Goal: Task Accomplishment & Management: Complete application form

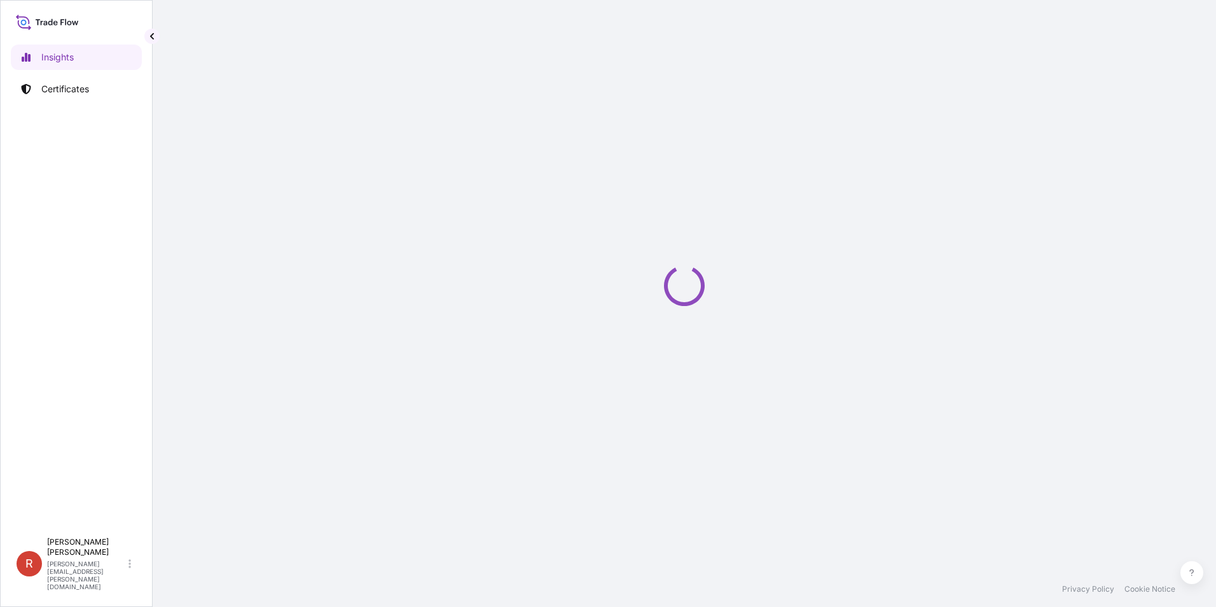
select select "2025"
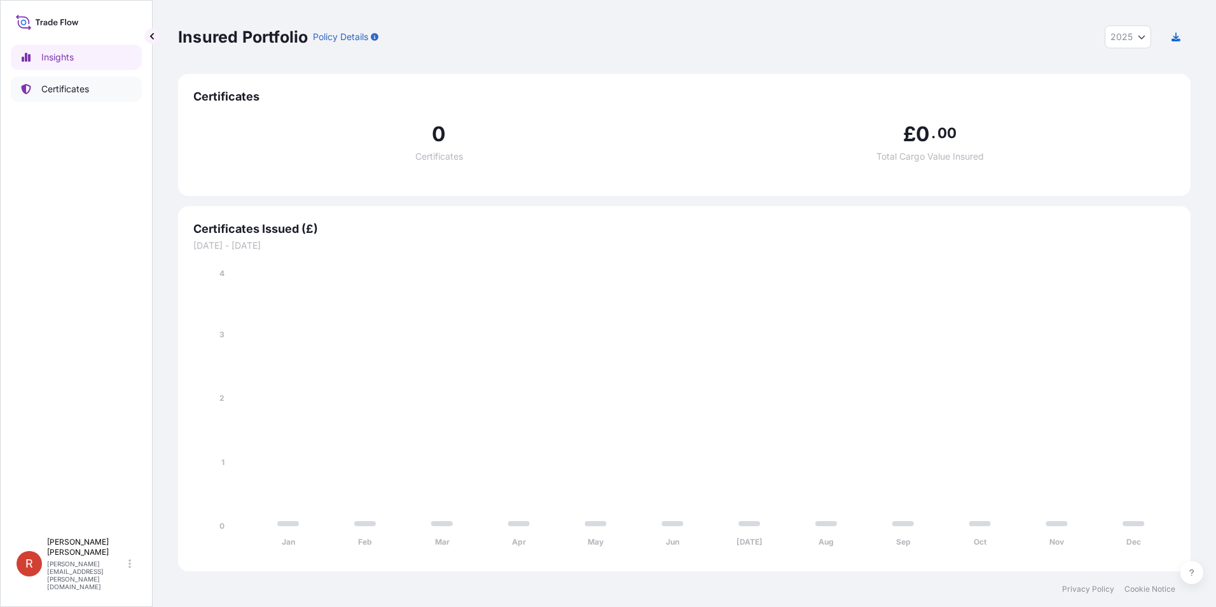
click at [69, 88] on p "Certificates" at bounding box center [65, 89] width 48 height 13
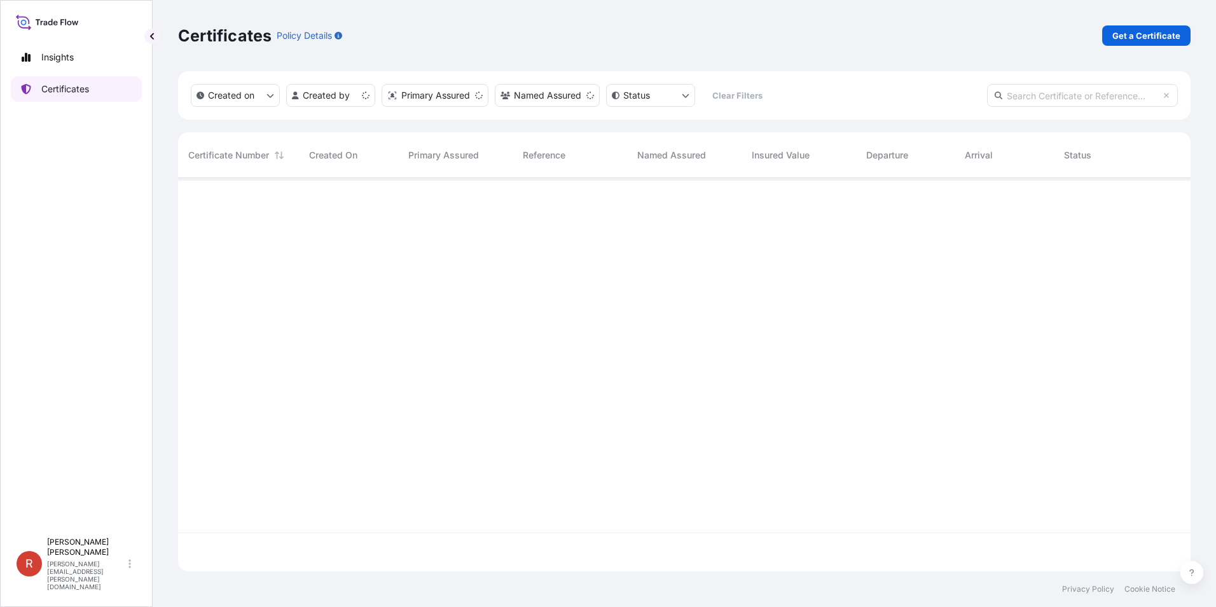
scroll to position [390, 1003]
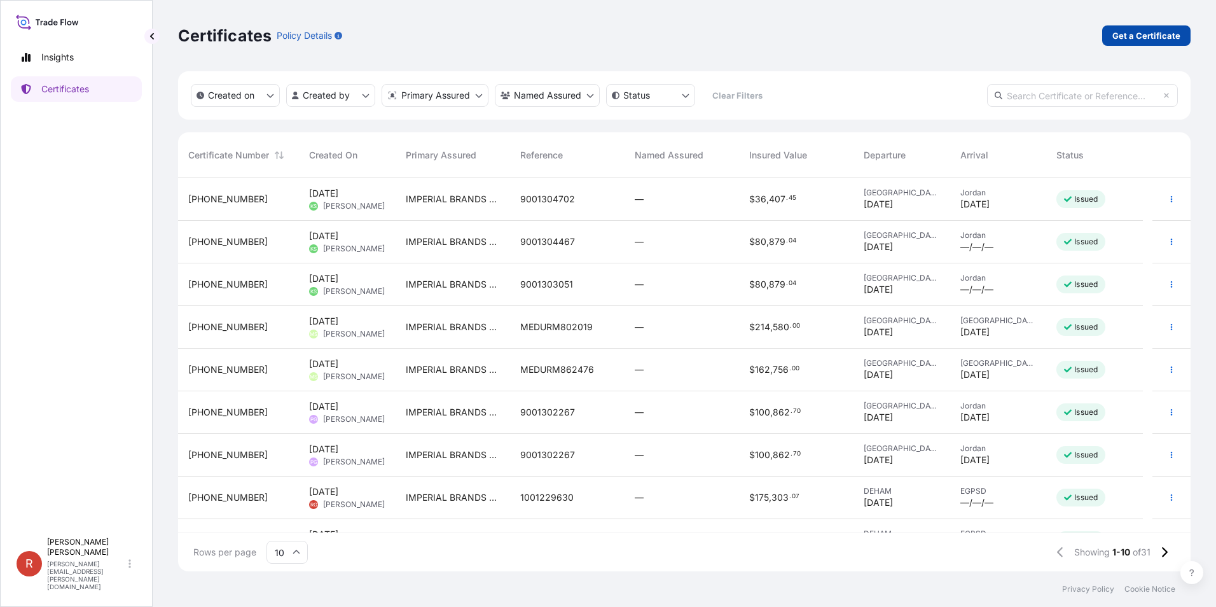
click at [1136, 37] on p "Get a Certificate" at bounding box center [1146, 35] width 68 height 13
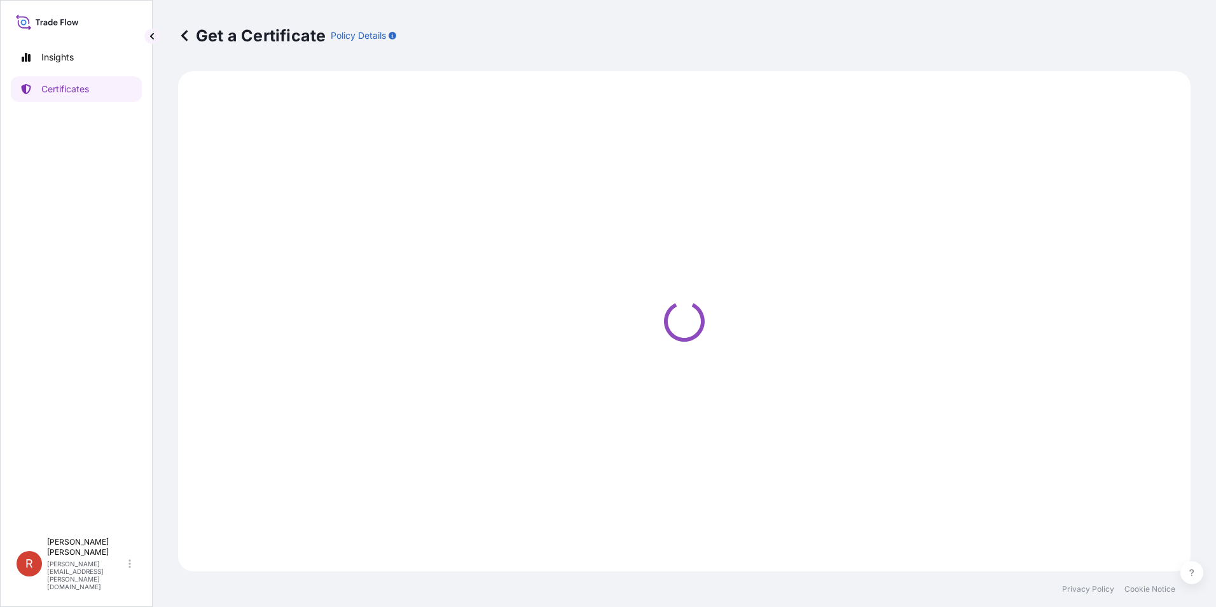
select select "Sea"
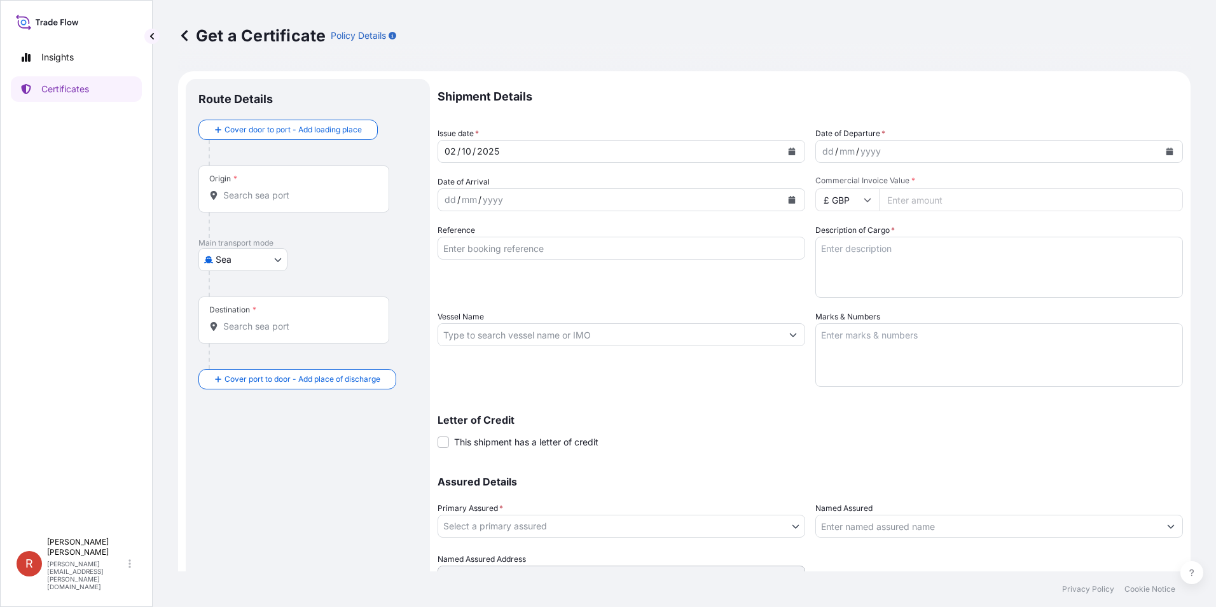
click at [788, 152] on icon "Calendar" at bounding box center [791, 152] width 7 height 8
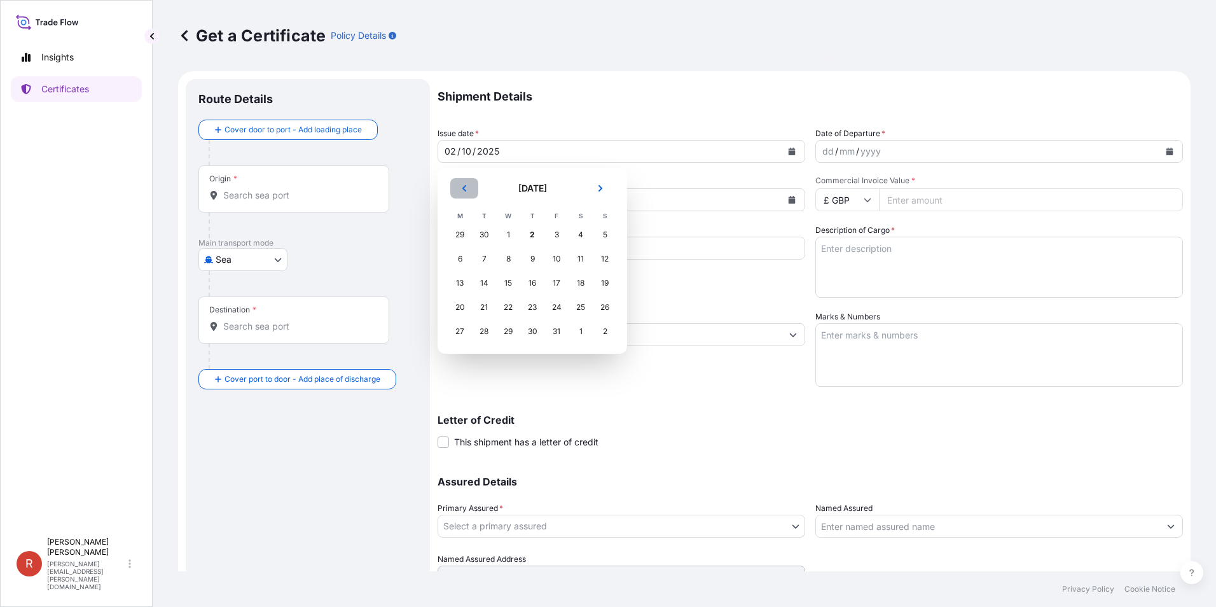
click at [464, 186] on icon "Previous" at bounding box center [464, 188] width 8 height 8
click at [462, 308] on div "22" at bounding box center [459, 307] width 23 height 23
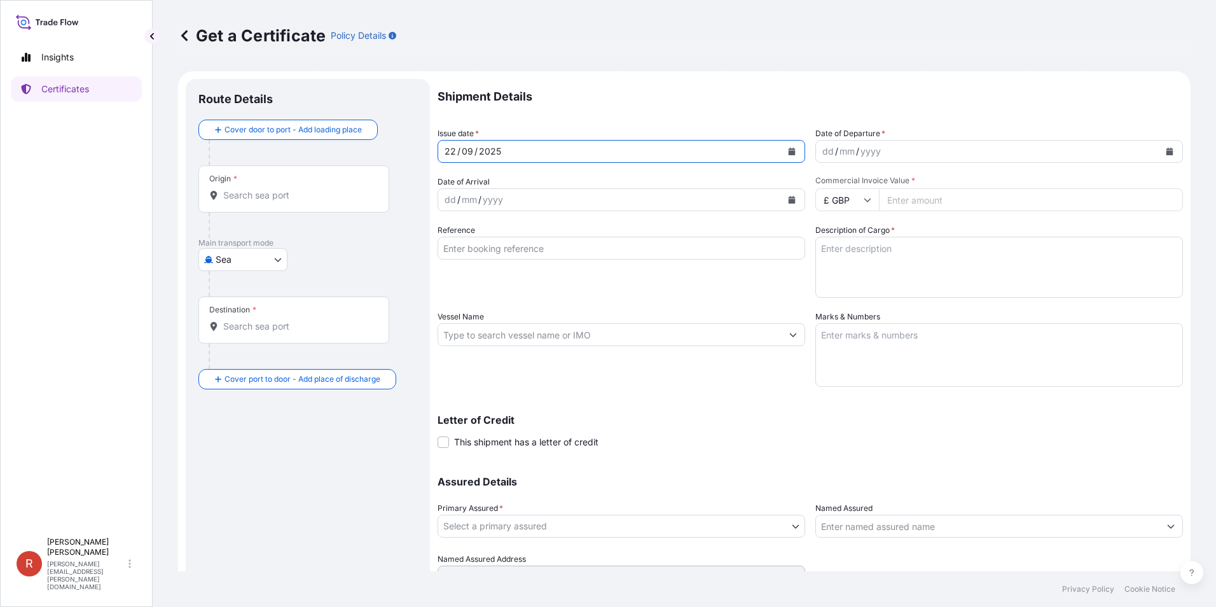
click at [1166, 154] on icon "Calendar" at bounding box center [1169, 152] width 7 height 8
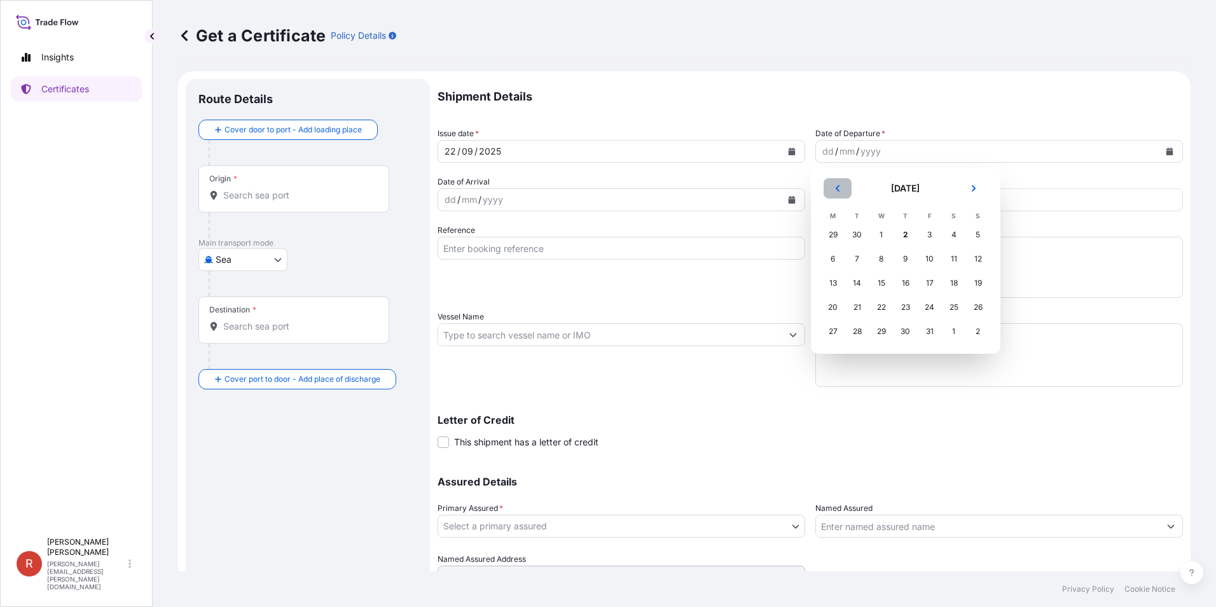
click at [841, 191] on button "Previous" at bounding box center [837, 188] width 28 height 20
click at [830, 310] on div "22" at bounding box center [832, 307] width 23 height 23
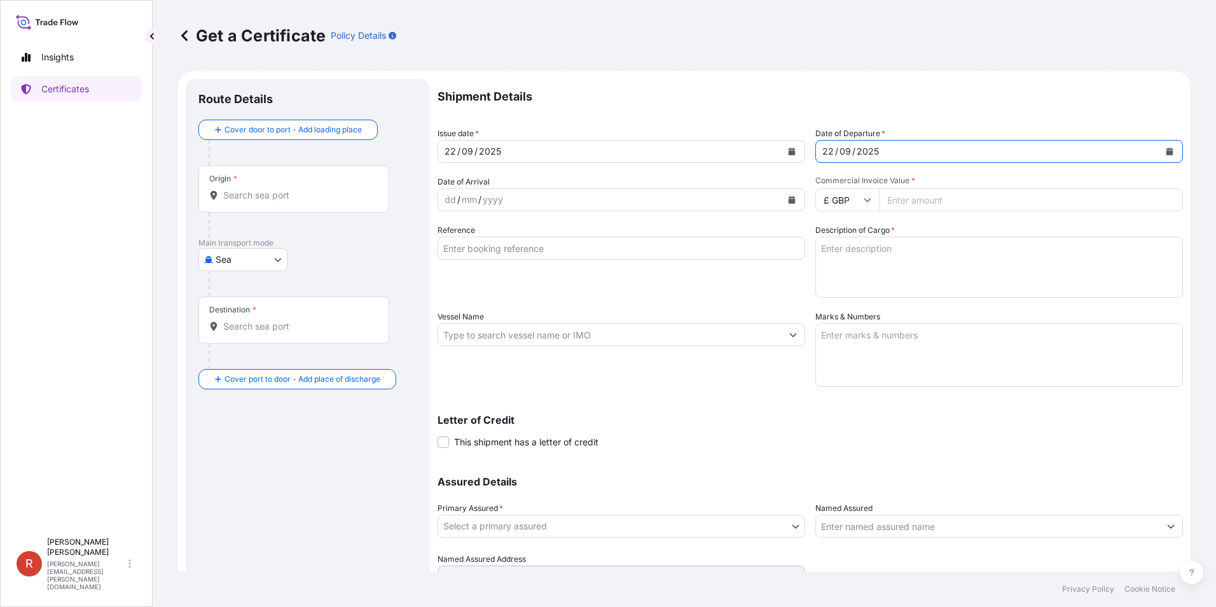
click at [612, 207] on div "dd / mm / yyyy" at bounding box center [609, 199] width 343 height 23
click at [790, 199] on icon "Calendar" at bounding box center [792, 200] width 8 height 8
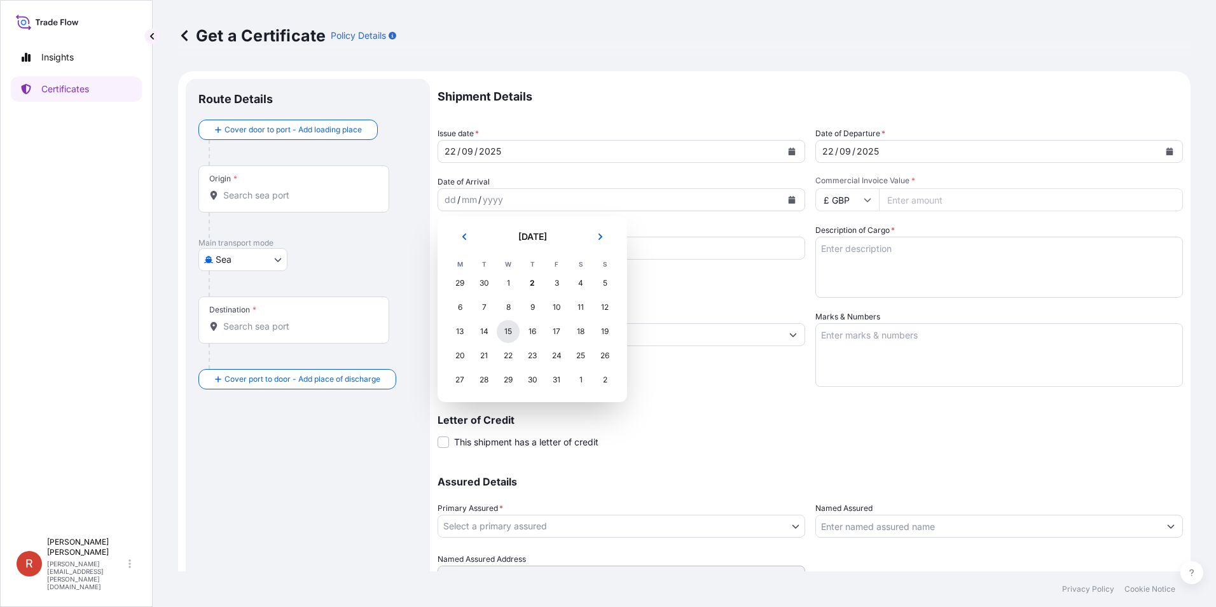
click at [509, 333] on div "15" at bounding box center [508, 331] width 23 height 23
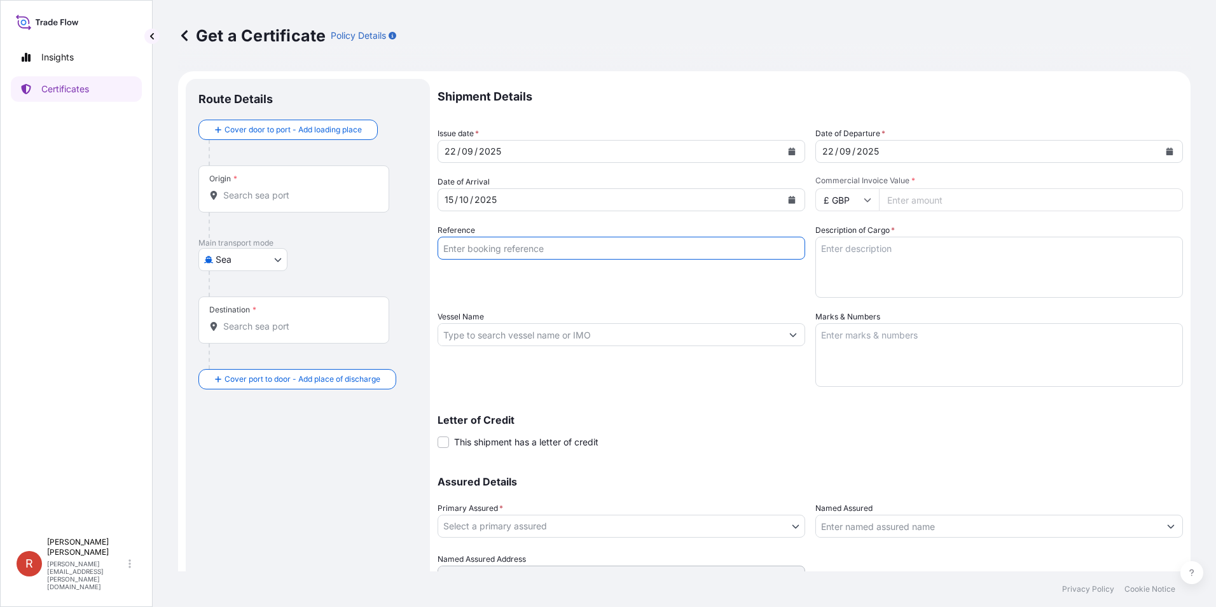
click at [621, 252] on input "Reference" at bounding box center [621, 248] width 368 height 23
click at [570, 243] on input "Reference" at bounding box center [621, 248] width 368 height 23
paste input "83-2509-01946"
type input "83-2509-01946"
click at [865, 202] on icon at bounding box center [867, 200] width 8 height 8
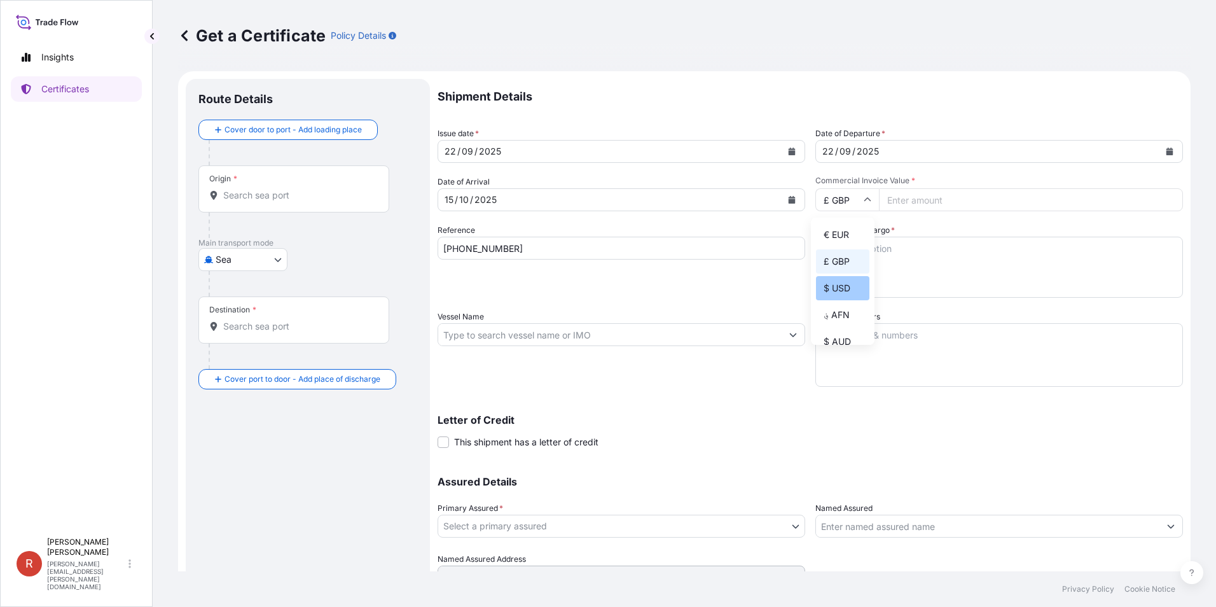
click at [835, 286] on div "$ USD" at bounding box center [842, 288] width 53 height 24
type input "$ USD"
click at [950, 201] on input "Commercial Invoice Value *" at bounding box center [1031, 199] width 304 height 23
paste input "309984.4"
type input "309984.4"
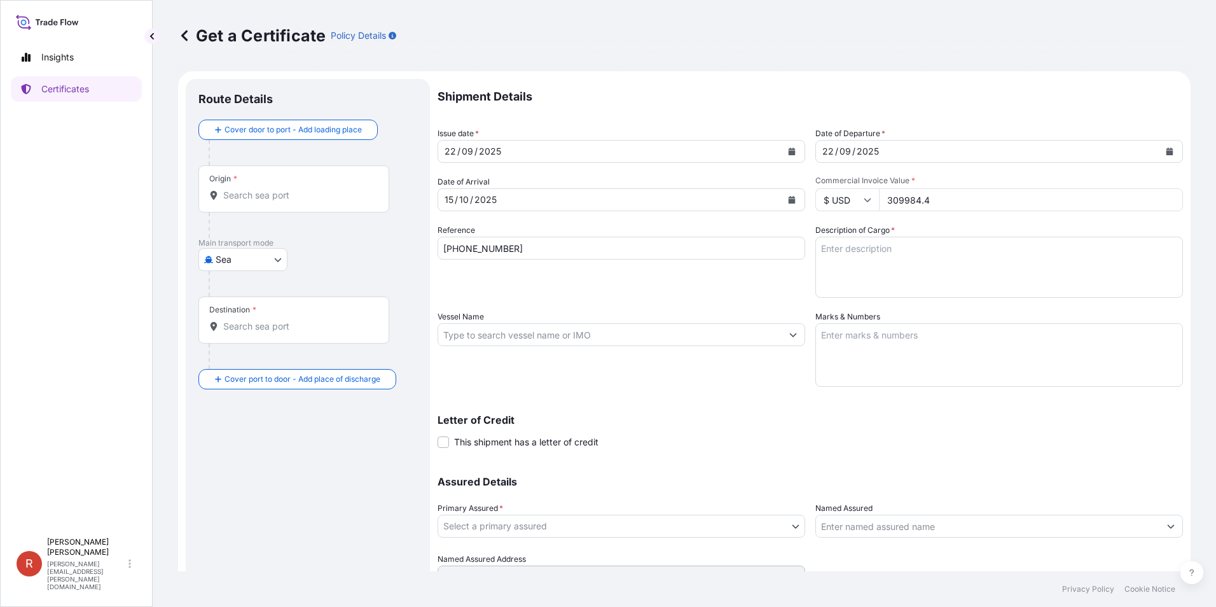
click at [955, 247] on textarea "Description of Cargo *" at bounding box center [999, 267] width 368 height 61
click at [867, 267] on textarea "Description of Cargo *" at bounding box center [999, 267] width 368 height 61
paste textarea "39 cases of cigars, 861 cases of tobacco and 2 cases of filters marked: 1001230…"
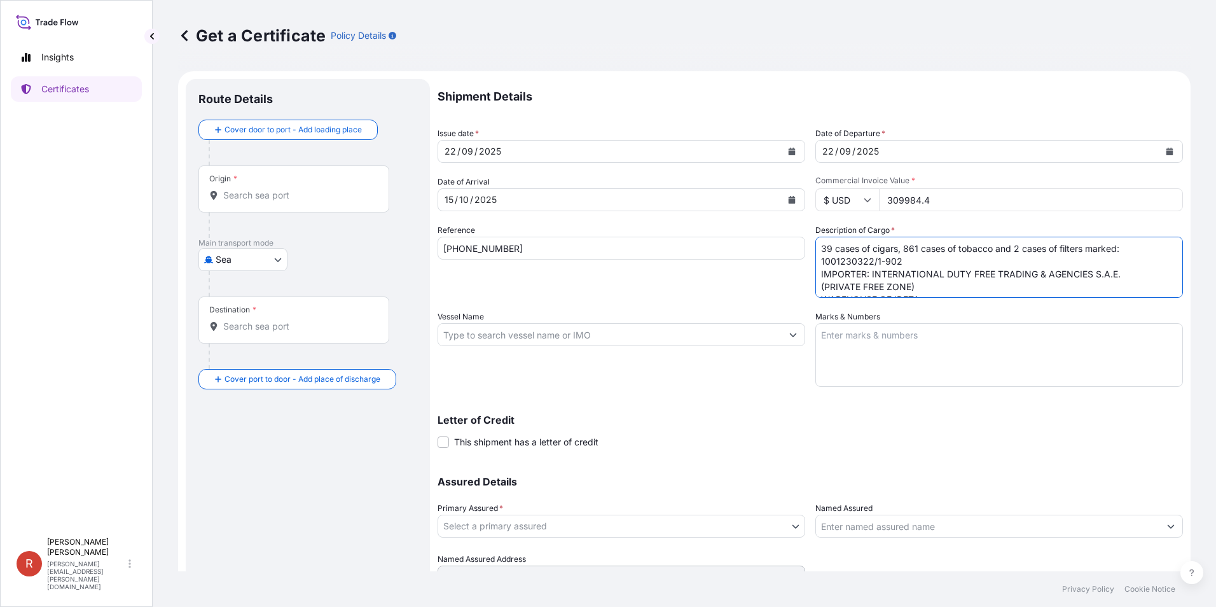
scroll to position [33, 0]
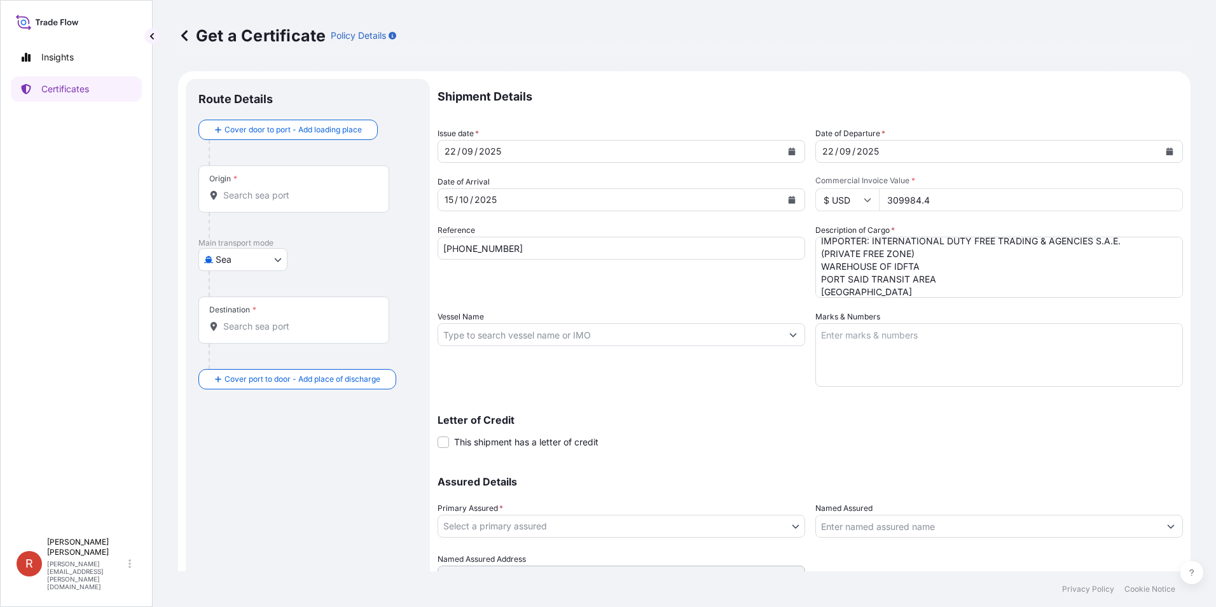
click at [872, 264] on textarea "39 cases of cigars, 861 cases of tobacco and 2 cases of filters marked: 1001230…" at bounding box center [999, 267] width 368 height 61
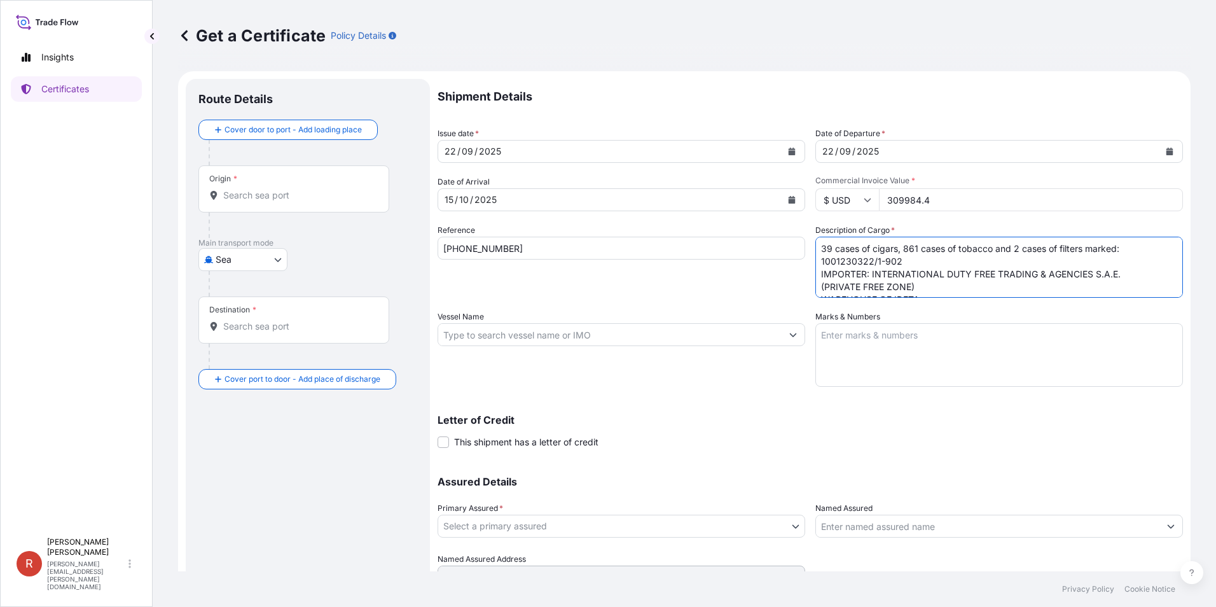
drag, startPoint x: 854, startPoint y: 292, endPoint x: 788, endPoint y: 207, distance: 107.3
click at [788, 207] on div "Shipment Details Issue date * 22 / 09 / 2025 Date of Departure * 22 / 09 / 2025…" at bounding box center [809, 333] width 745 height 509
paste textarea "Exporter Taxation Number: DE325209437 Importer Taxation Number: 261981749"
drag, startPoint x: 853, startPoint y: 270, endPoint x: 841, endPoint y: 282, distance: 17.1
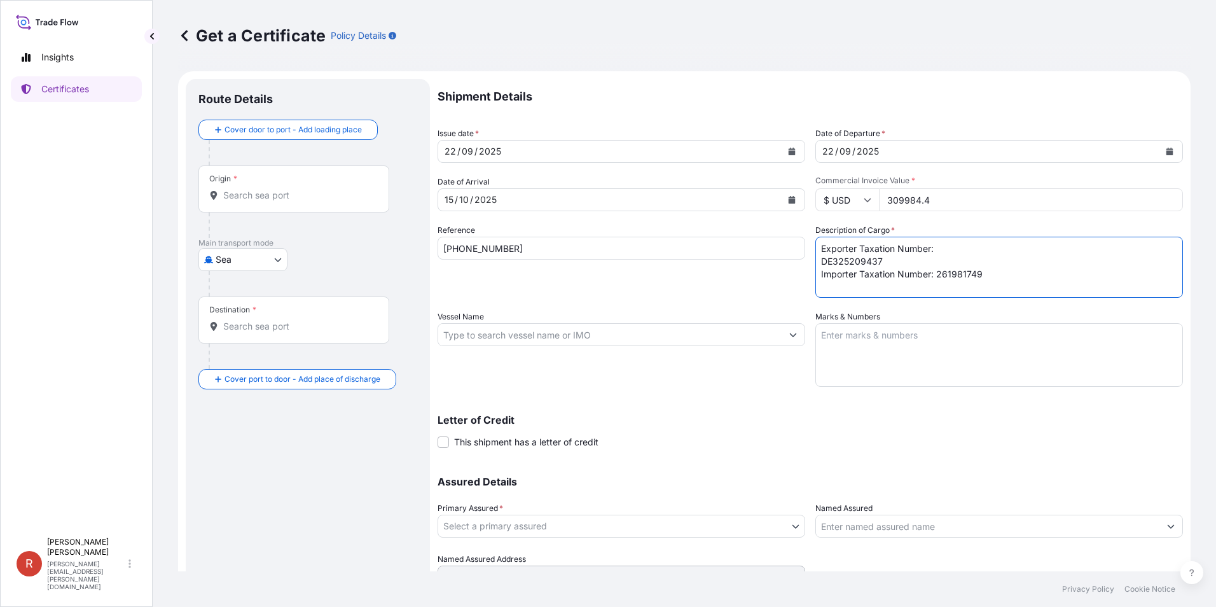
click at [853, 270] on textarea "Exporter Taxation Number: DE325209437 Importer Taxation Number: 261981749" at bounding box center [999, 267] width 368 height 61
click at [840, 278] on textarea "Exporter Taxation Number: DE325209437 Importer Taxation Number: 261981749" at bounding box center [999, 267] width 368 height 61
paste textarea "39 cases of cigars, 861 cases of tobacco and 2 cases of filters marked: 1001230…"
click at [877, 294] on textarea "Exporter Taxation Number: DE325209437 Importer Taxation Number: 261981749 39 ca…" at bounding box center [999, 267] width 368 height 61
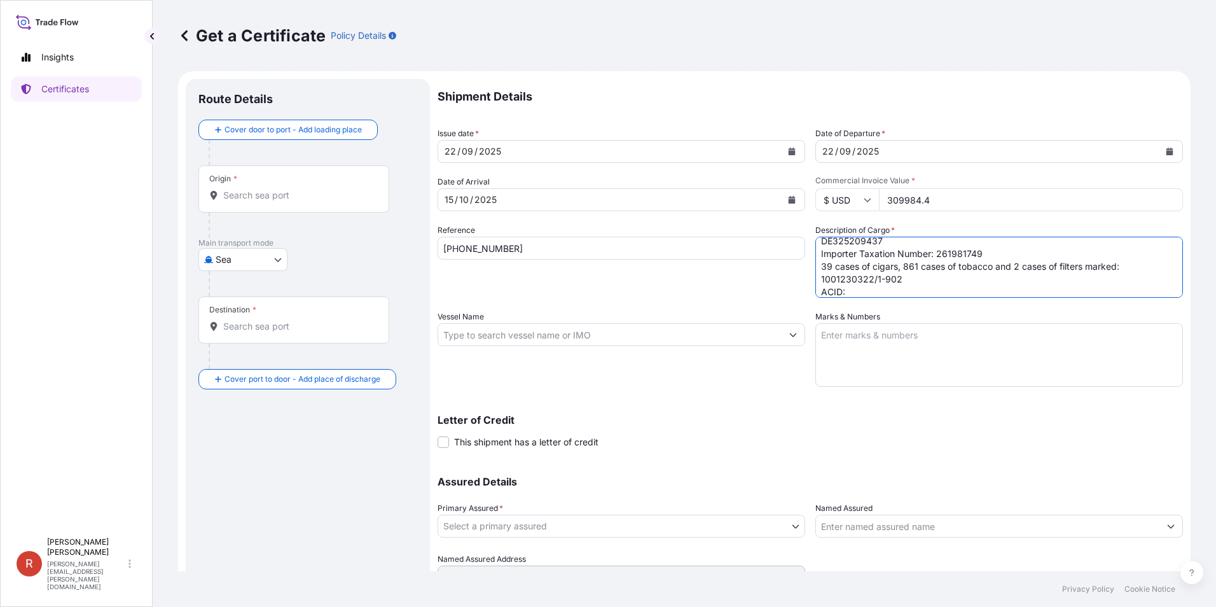
paste textarea "2619817492025070068"
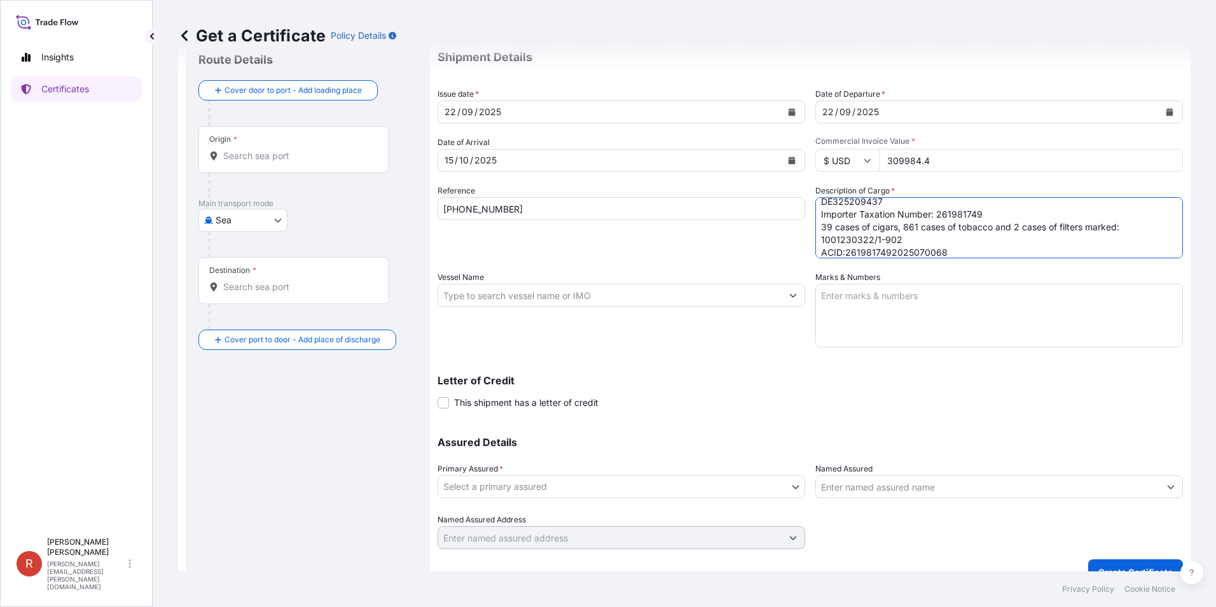
scroll to position [60, 0]
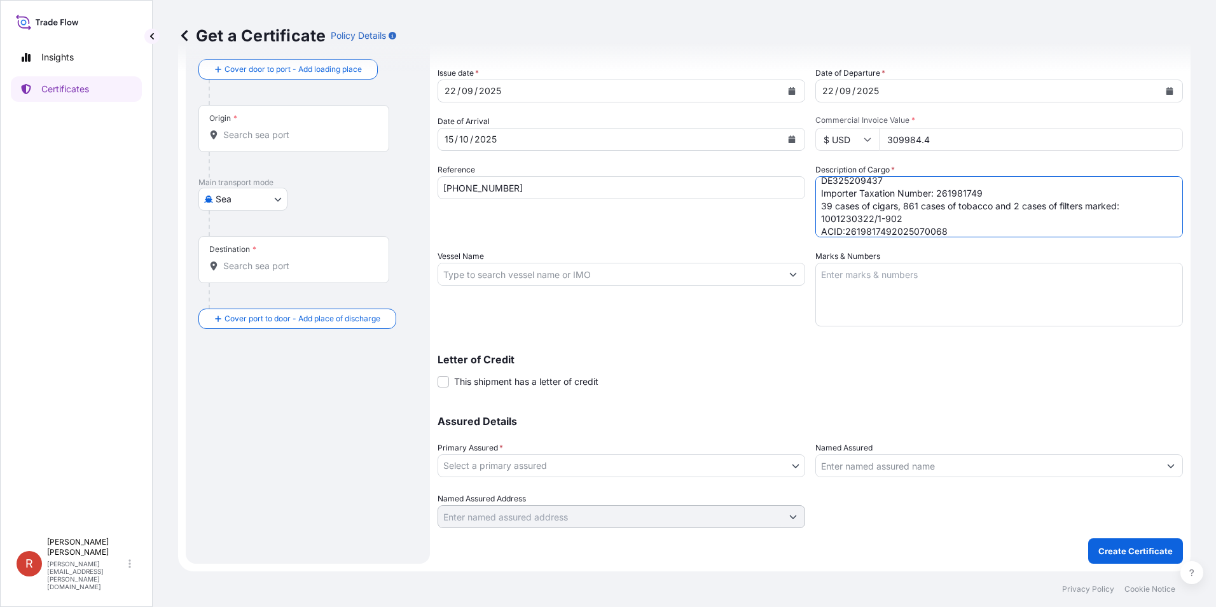
type textarea "Exporter Taxation Number: DE325209437 Importer Taxation Number: 261981749 39 ca…"
click at [869, 468] on input "Named Assured" at bounding box center [987, 465] width 343 height 23
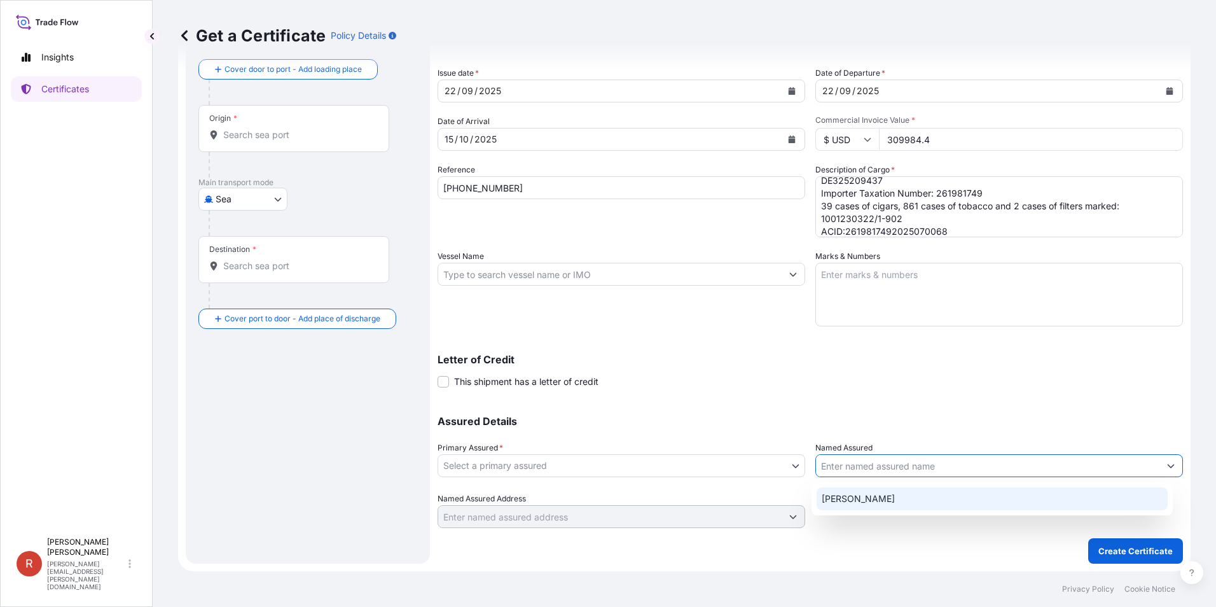
click at [886, 493] on span "ROBERT GALKA" at bounding box center [857, 498] width 73 height 13
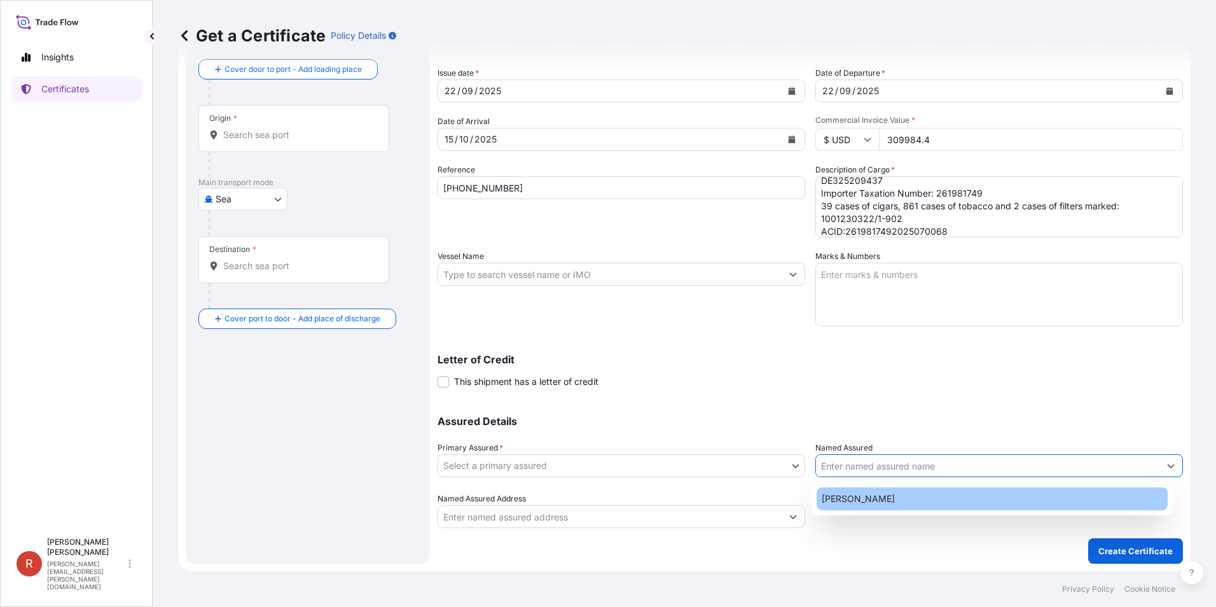
type input "ROBERT GALKA"
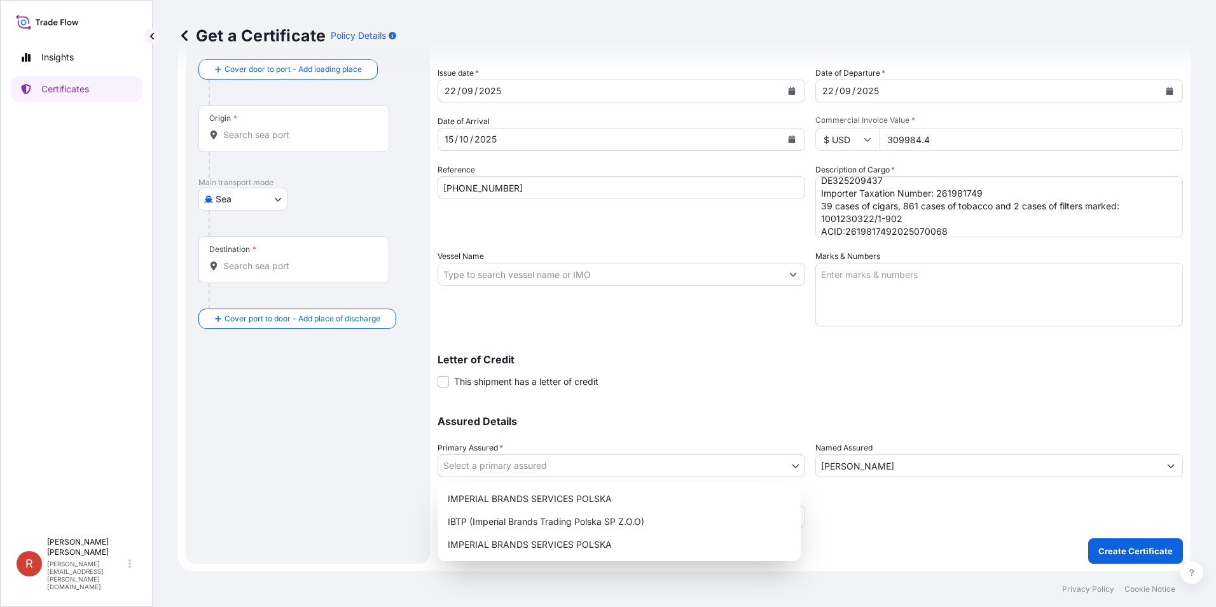
click at [700, 466] on body "1 option available. Insights Certificates R Robert Galka robert.galka@pl.imptob…" at bounding box center [608, 303] width 1216 height 607
click at [603, 500] on div "IMPERIAL BRANDS SERVICES POLSKA" at bounding box center [619, 498] width 353 height 23
select select "32033"
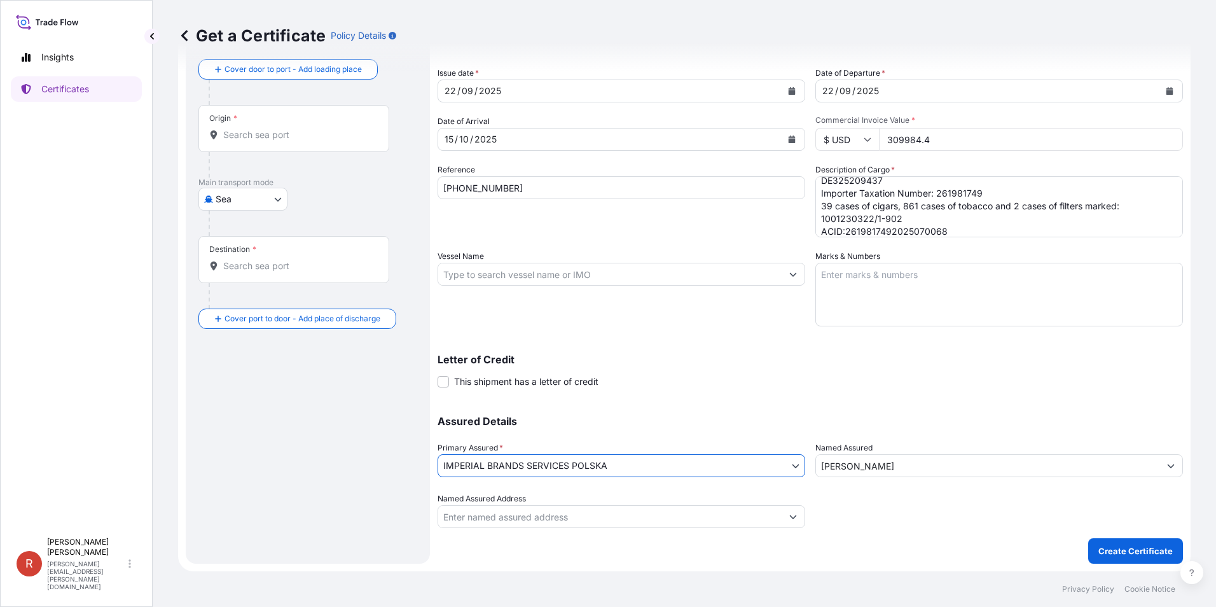
click at [747, 471] on body "Insights Certificates R Robert Galka robert.galka@pl.imptob.com Get a Certifica…" at bounding box center [608, 303] width 1216 height 607
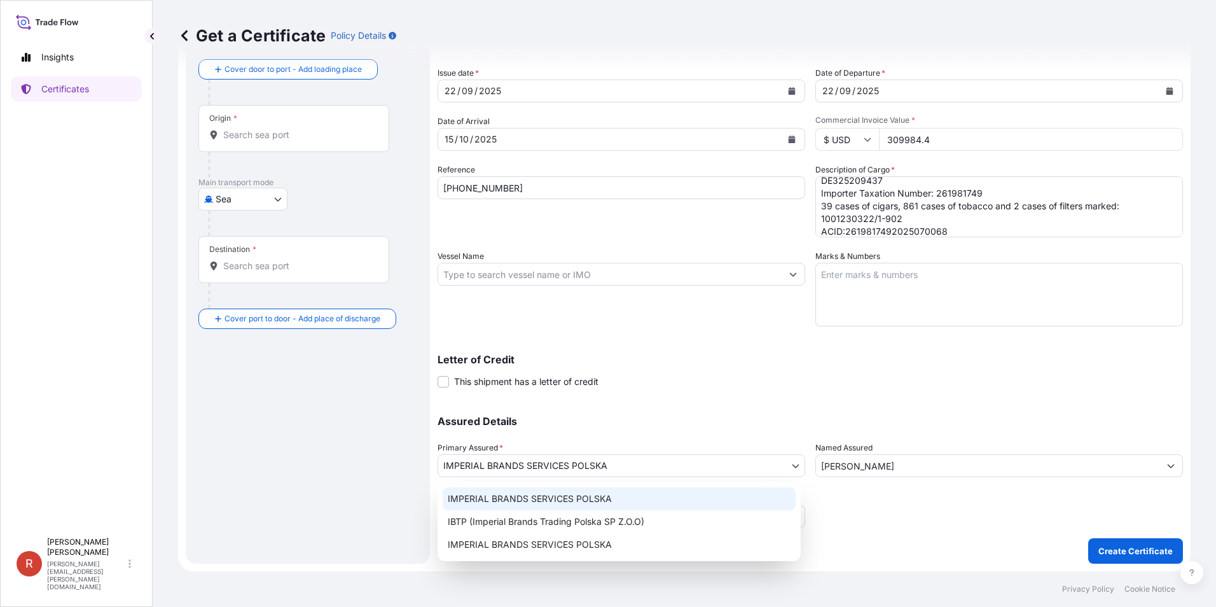
click at [654, 502] on div "IMPERIAL BRANDS SERVICES POLSKA" at bounding box center [619, 498] width 353 height 23
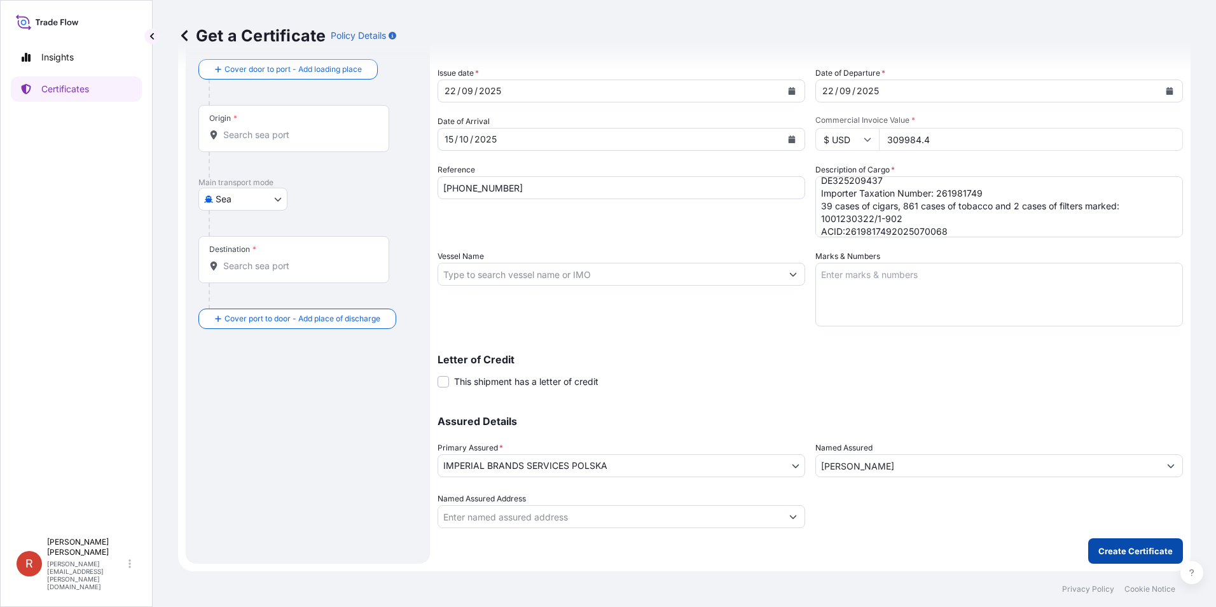
click at [1113, 553] on p "Create Certificate" at bounding box center [1135, 550] width 74 height 13
click at [252, 134] on input "Origin * Please select an origin" at bounding box center [298, 134] width 150 height 13
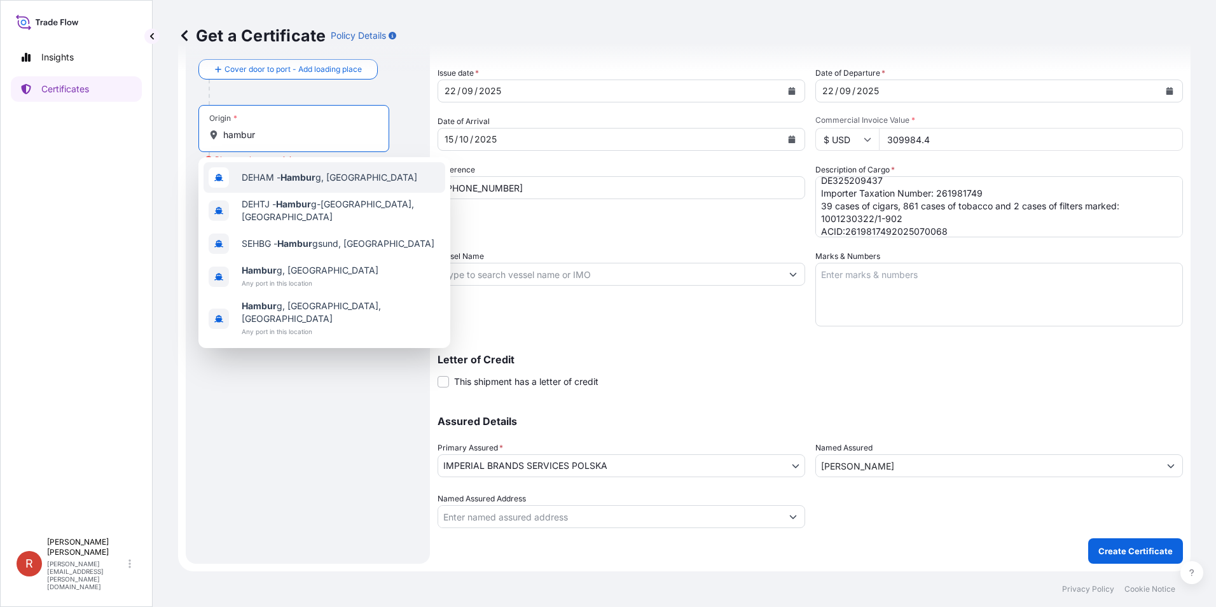
click at [282, 177] on span "DEHAM - Hambur g, Germany" at bounding box center [329, 177] width 175 height 13
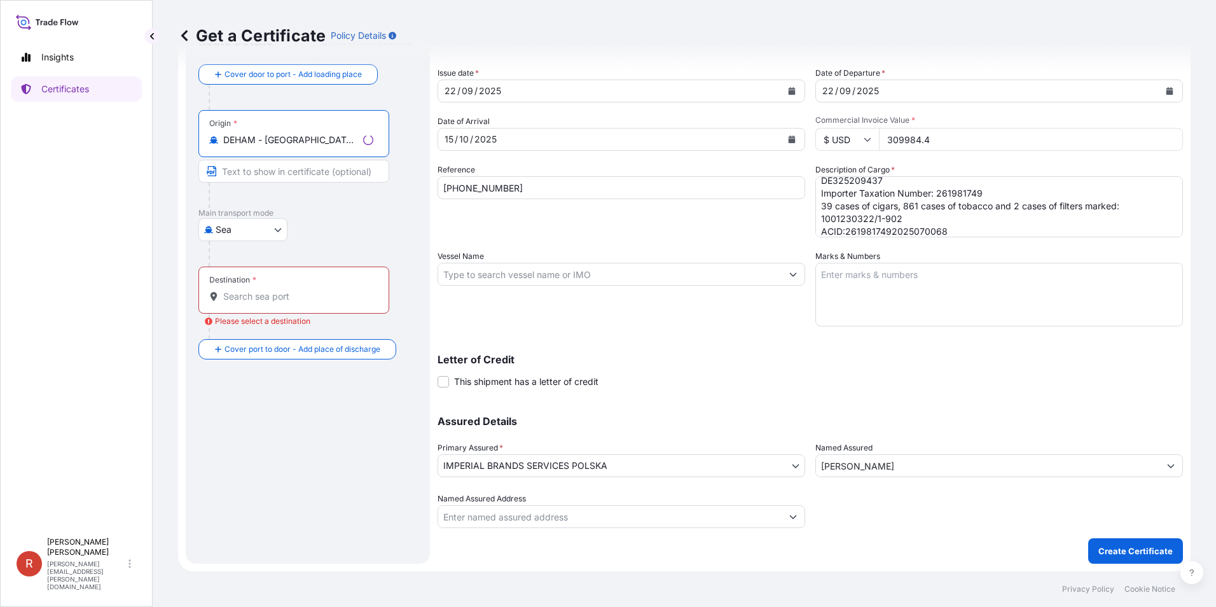
type input "DEHAM - Hamburg, Germany"
click at [284, 294] on input "Destination * Please select a destination" at bounding box center [298, 296] width 150 height 13
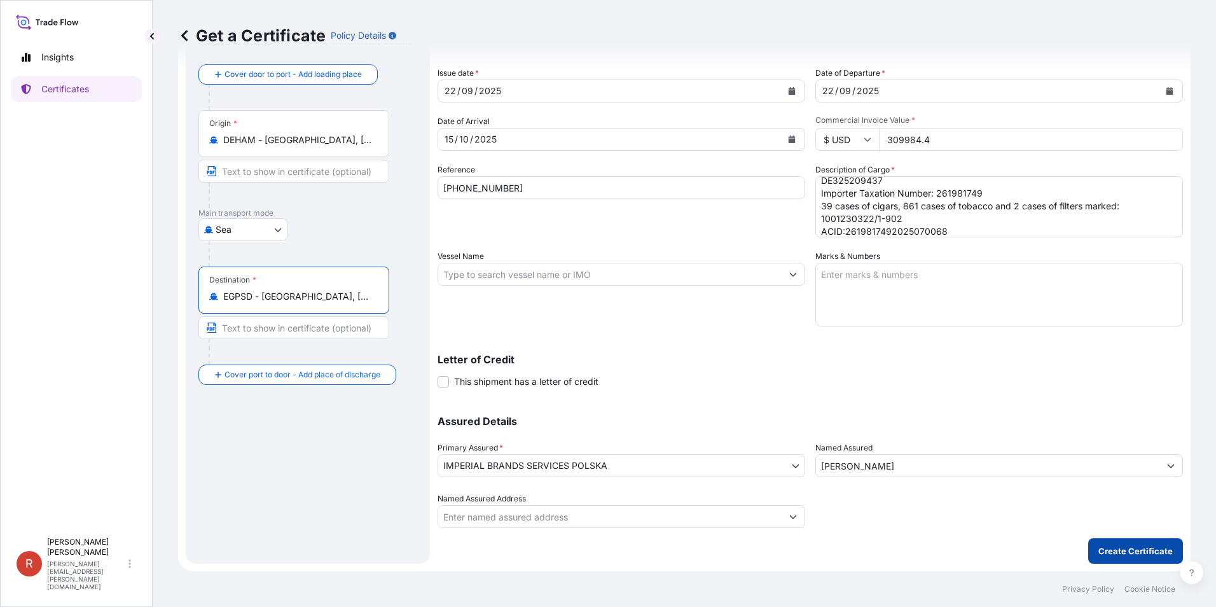
type input "EGPSD - Port Said, Egypt"
click at [1118, 552] on p "Create Certificate" at bounding box center [1135, 550] width 74 height 13
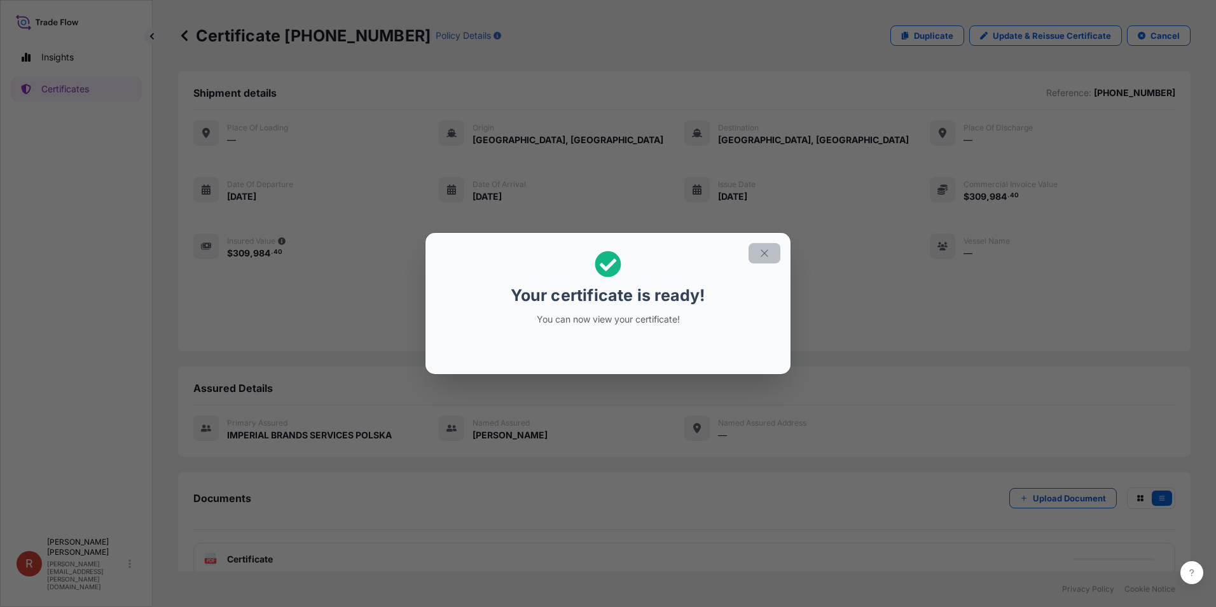
click at [767, 255] on icon "button" at bounding box center [764, 252] width 11 height 11
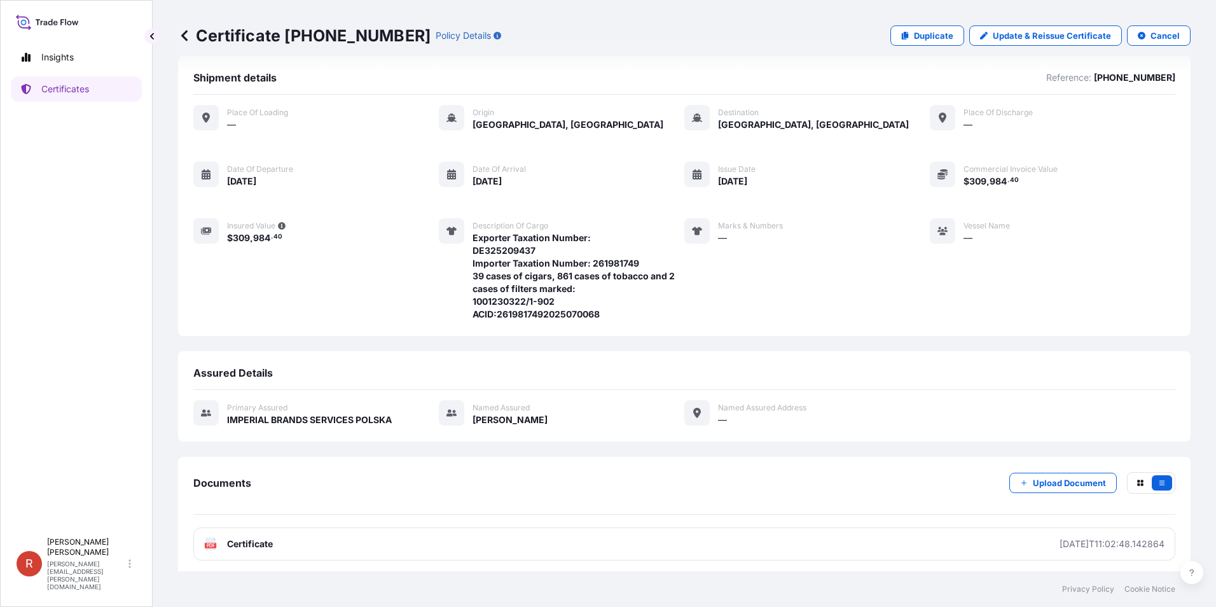
scroll to position [20, 0]
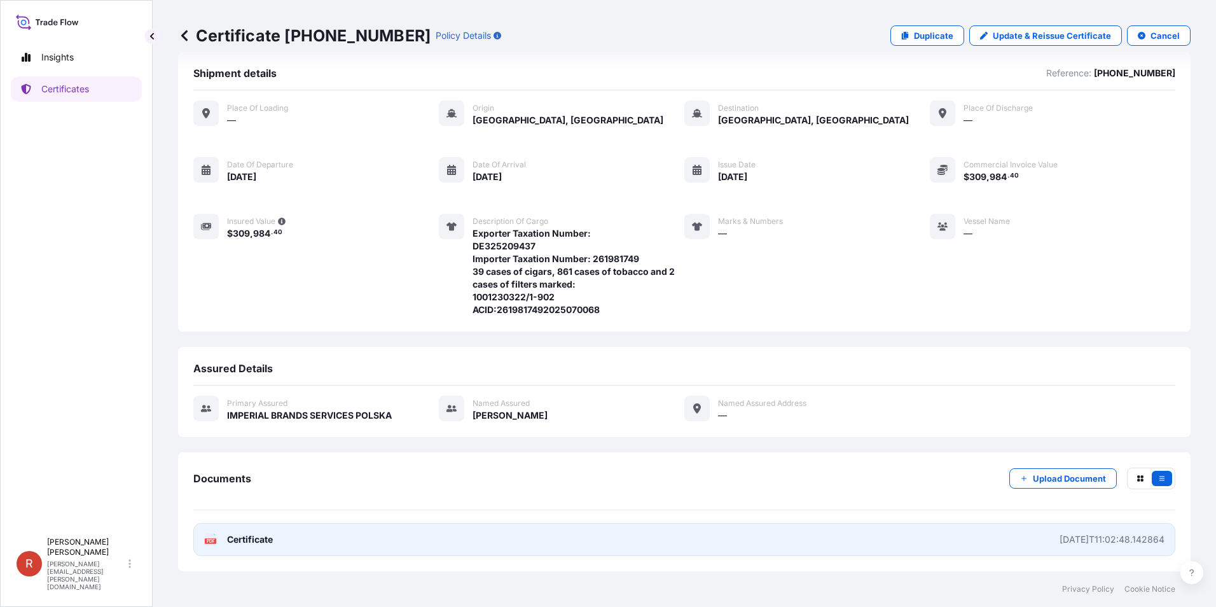
click at [259, 539] on span "Certificate" at bounding box center [250, 539] width 46 height 13
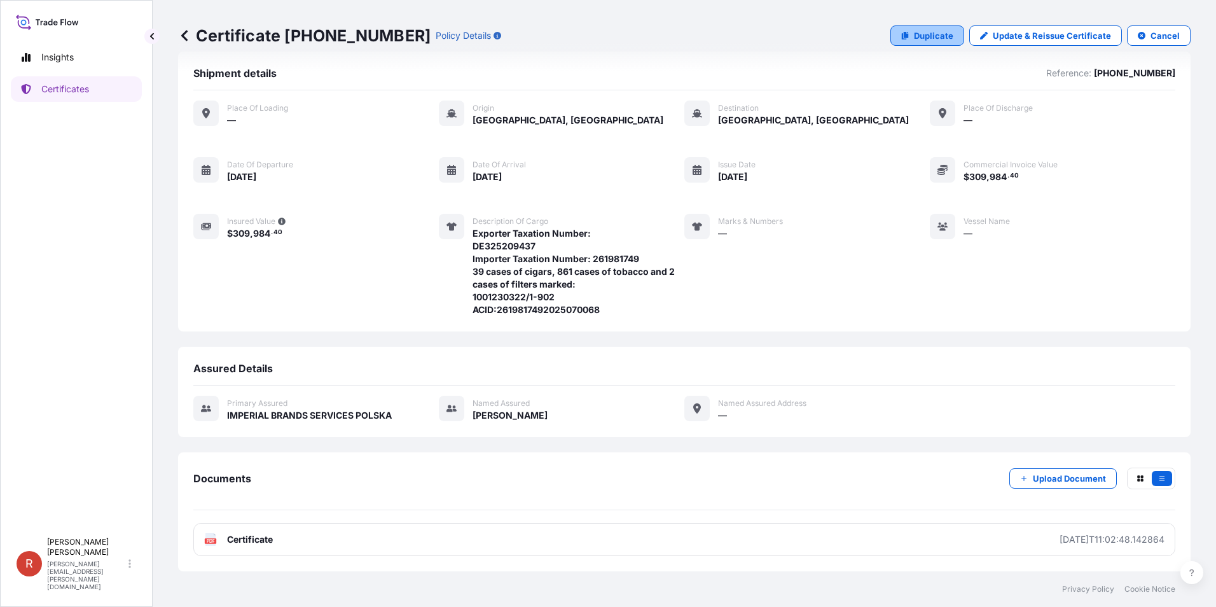
click at [914, 34] on p "Duplicate" at bounding box center [933, 35] width 39 height 13
select select "Sea"
select select "32033"
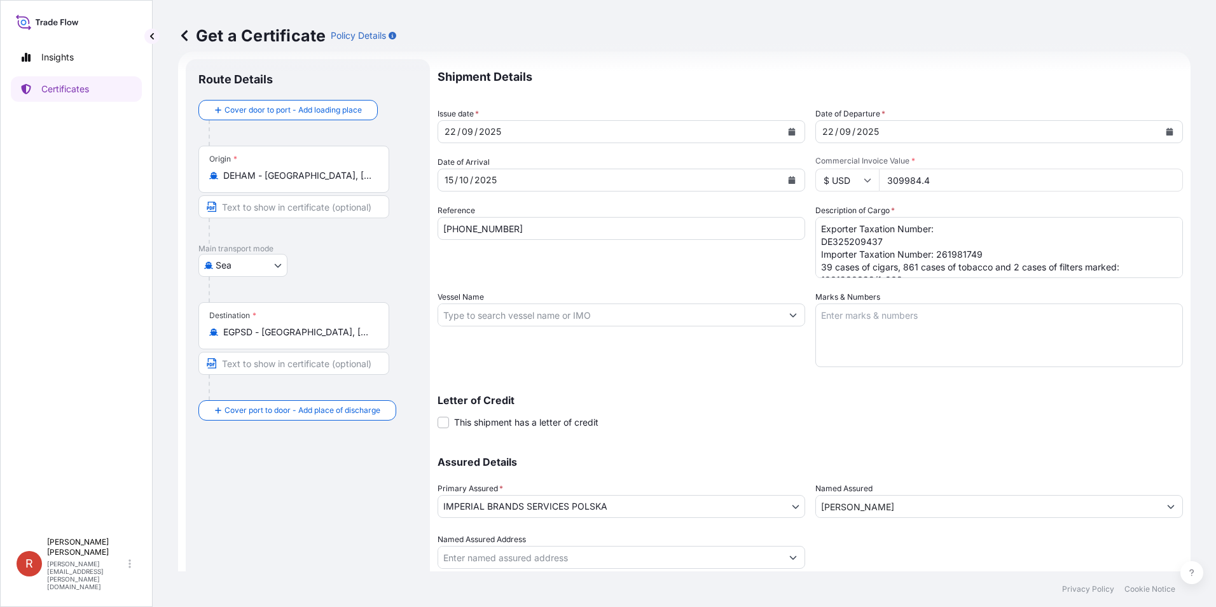
click at [959, 254] on textarea "Exporter Taxation Number: DE325209437 Importer Taxation Number: 261981749 39 ca…" at bounding box center [999, 247] width 368 height 61
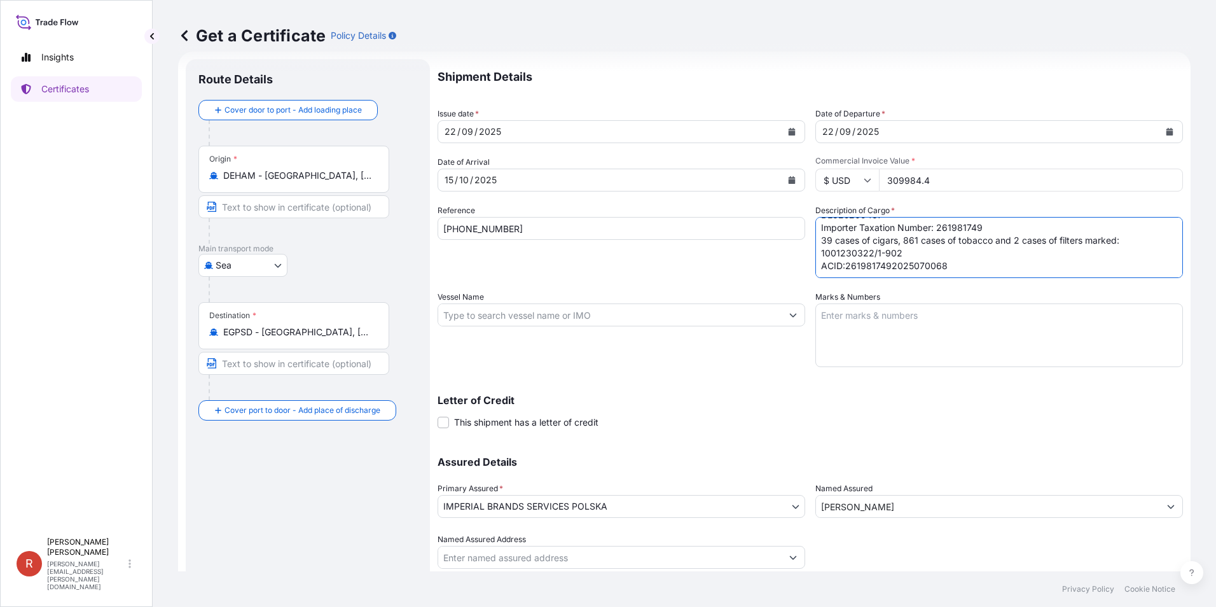
drag, startPoint x: 898, startPoint y: 252, endPoint x: 806, endPoint y: 243, distance: 92.7
click at [806, 243] on div "Shipment Details Issue date * 22 / 09 / 2025 Date of Departure * 22 / 09 / 2025…" at bounding box center [809, 313] width 745 height 509
paste textarea "16 cases of cigars marked: 1001230342/1-16"
type textarea "Exporter Taxation Number: DE325209437 Importer Taxation Number: 261981749 16 ca…"
click at [961, 186] on input "309984.4" at bounding box center [1031, 179] width 304 height 23
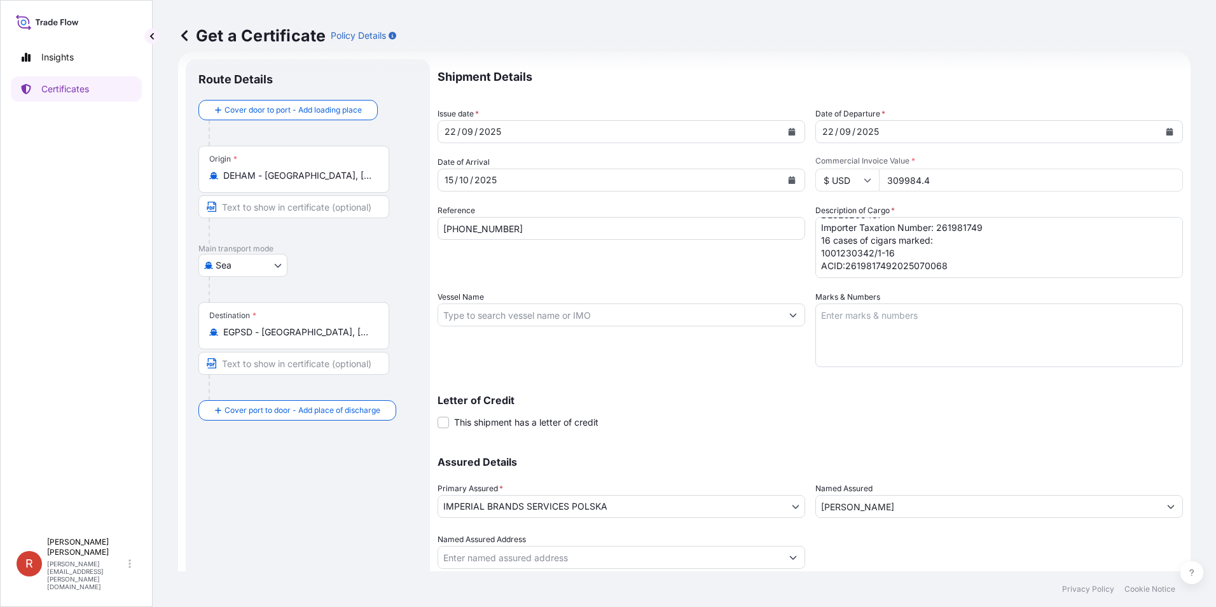
drag, startPoint x: 888, startPoint y: 177, endPoint x: 816, endPoint y: 175, distance: 72.5
click at [816, 175] on div "$ USD 309984.4" at bounding box center [999, 179] width 368 height 23
paste input "7530.45"
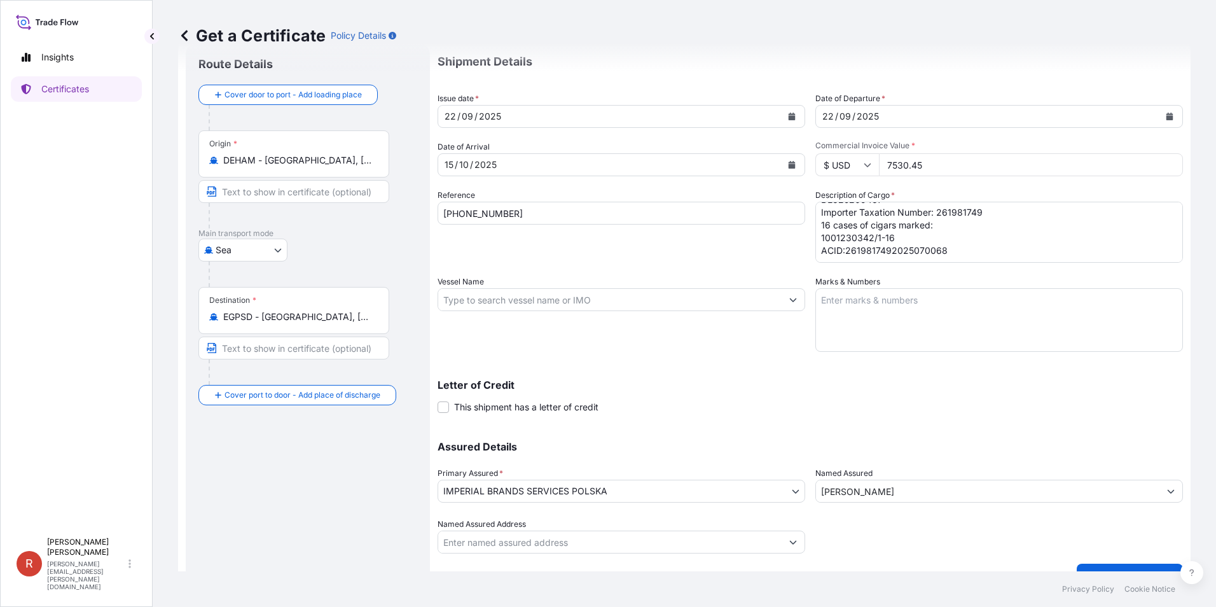
scroll to position [60, 0]
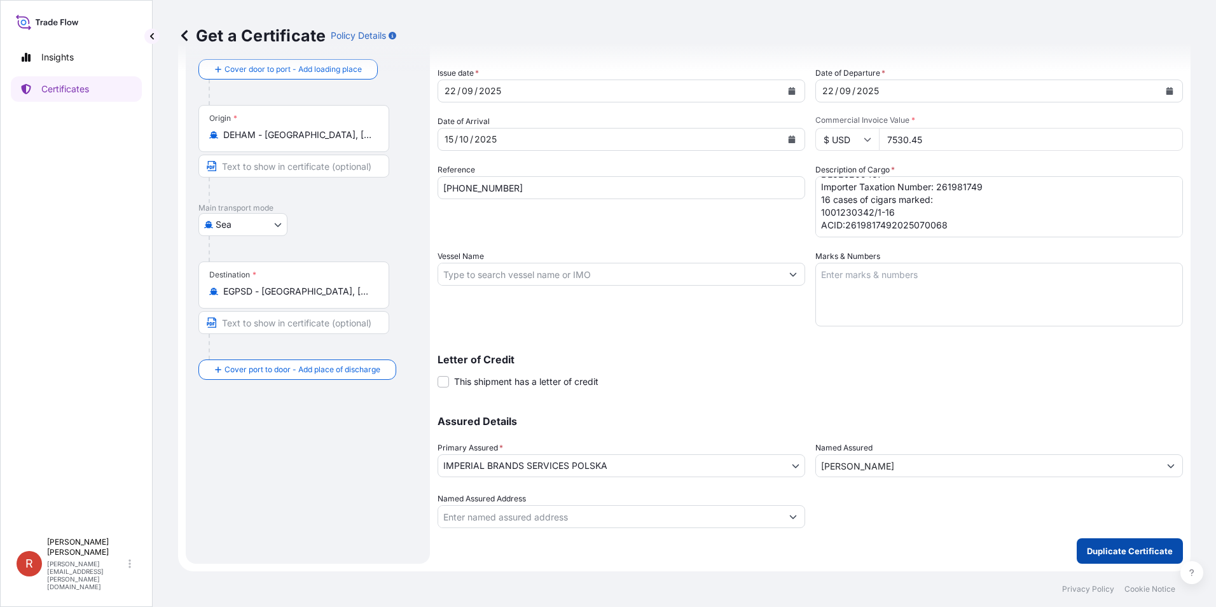
type input "7530.45"
click at [1117, 547] on p "Duplicate Certificate" at bounding box center [1130, 550] width 86 height 13
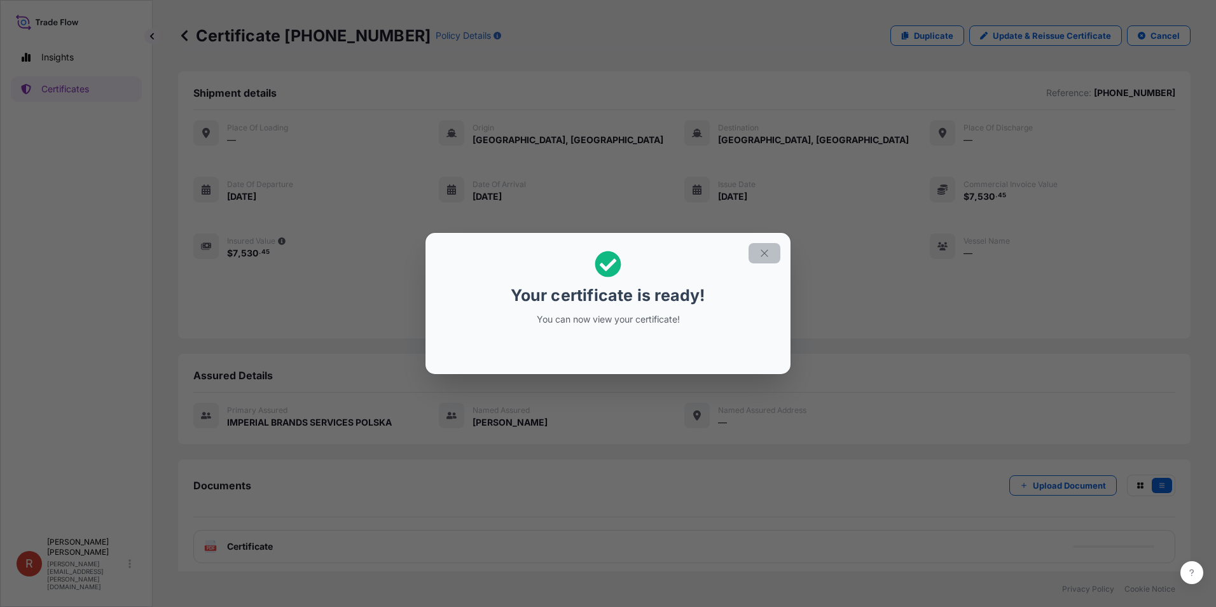
click at [766, 255] on icon "button" at bounding box center [764, 252] width 11 height 11
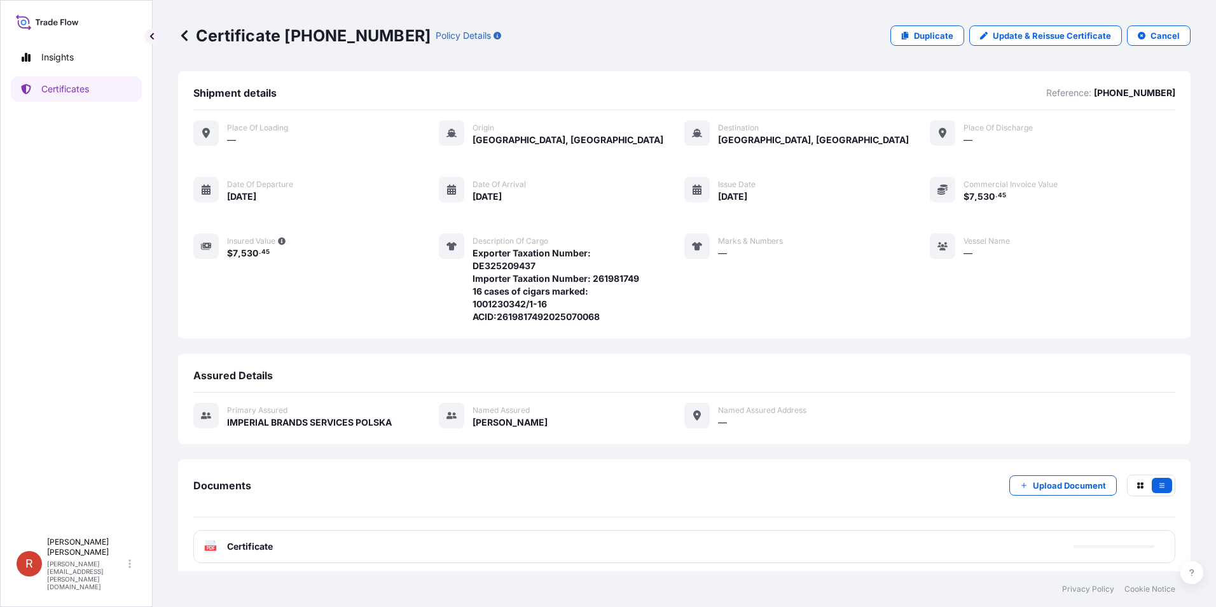
click at [724, 538] on div "PDF Certificate" at bounding box center [684, 546] width 982 height 33
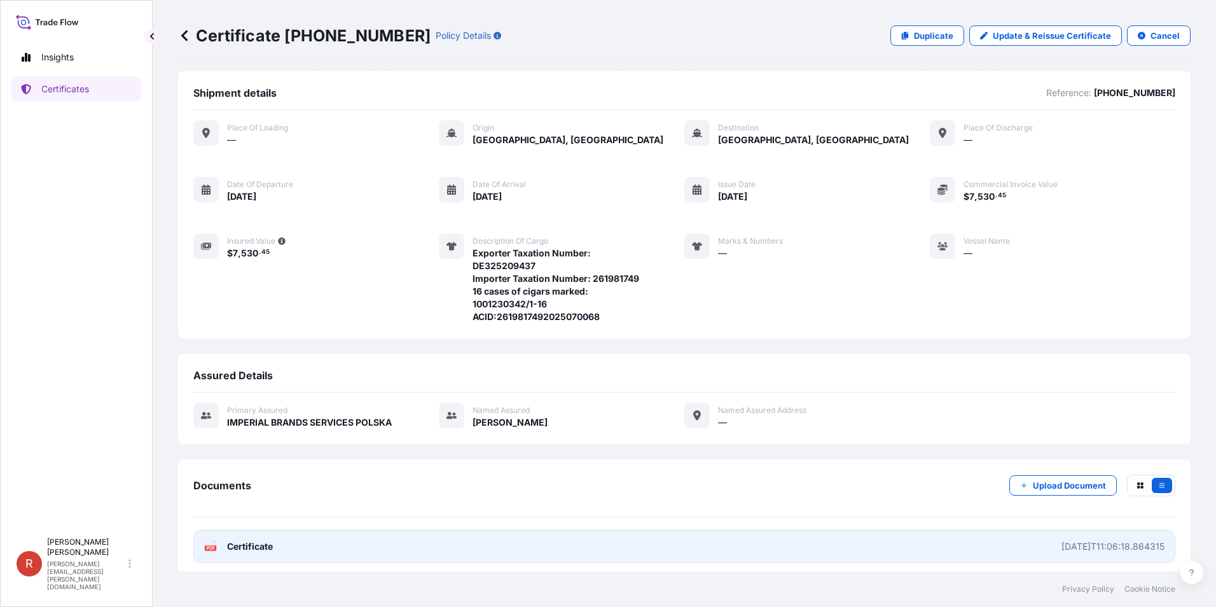
click at [259, 548] on span "Certificate" at bounding box center [250, 546] width 46 height 13
